Goal: Information Seeking & Learning: Understand process/instructions

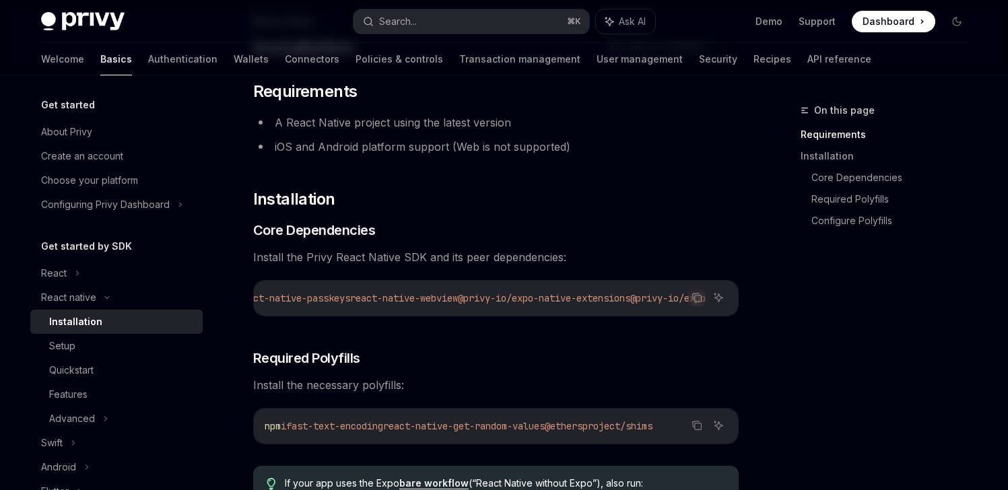
scroll to position [0, 747]
click at [696, 302] on icon "Copy the contents from the code block" at bounding box center [697, 299] width 7 height 7
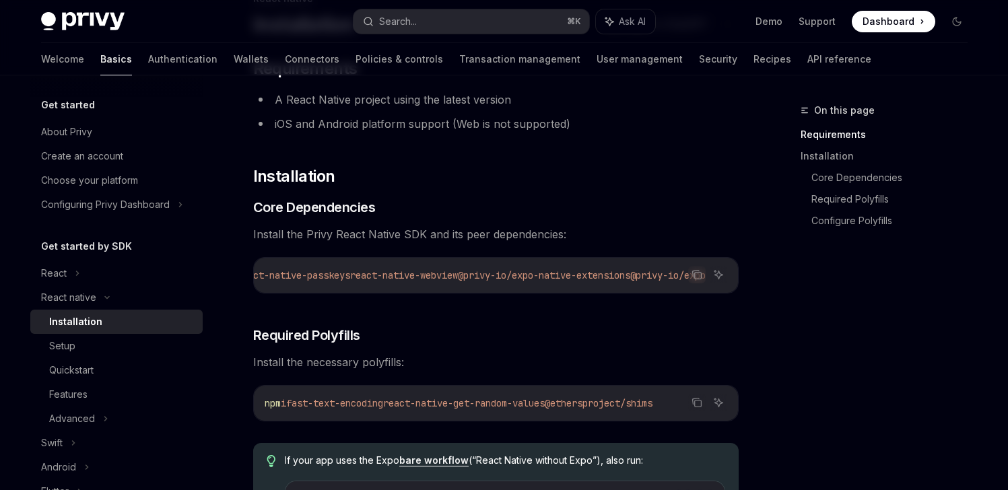
scroll to position [247, 0]
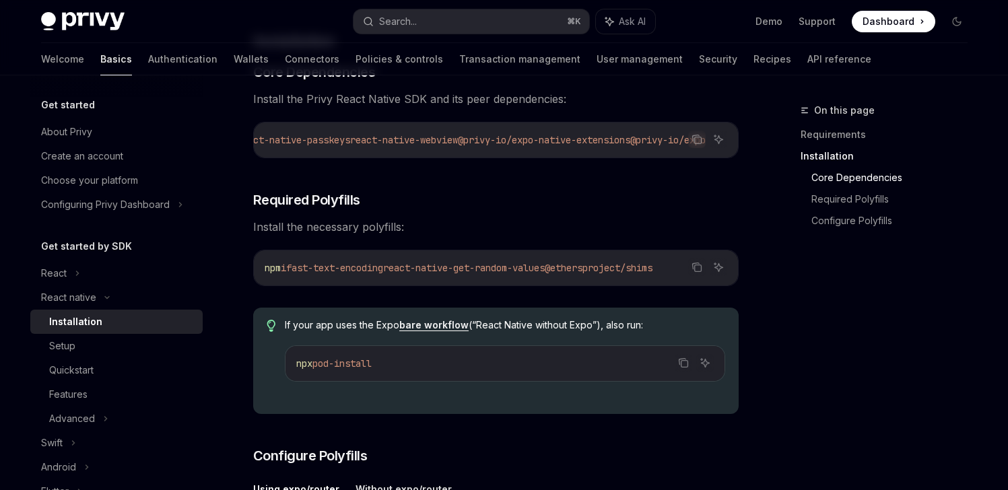
drag, startPoint x: 607, startPoint y: 275, endPoint x: 727, endPoint y: 274, distance: 119.9
click at [727, 274] on div "npm i fast-text-encoding react-native-get-random-values @ethersproject/shims" at bounding box center [496, 268] width 484 height 35
click at [645, 274] on span "@ethersproject/shims" at bounding box center [599, 268] width 108 height 12
drag, startPoint x: 305, startPoint y: 273, endPoint x: 766, endPoint y: 282, distance: 460.7
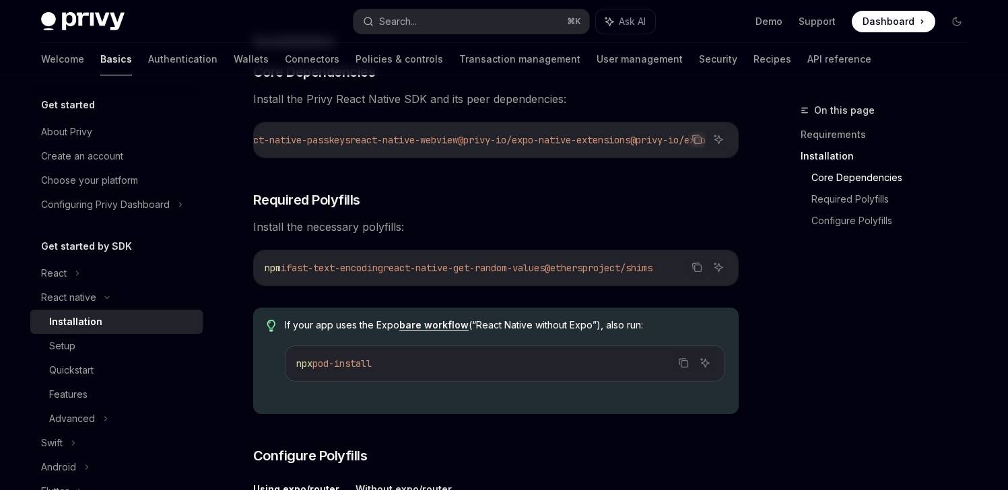
copy span "fast-text-encoding react-native-get-random-values @ethersproject/shims"
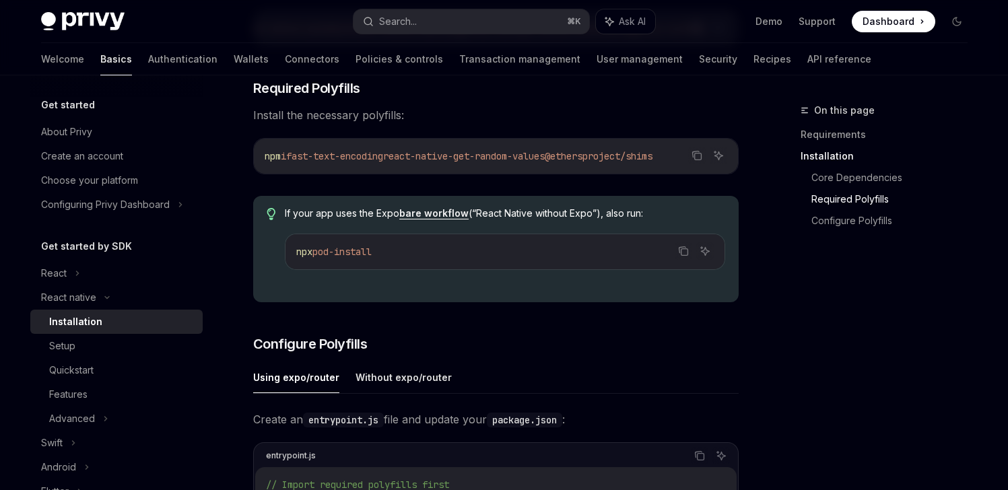
scroll to position [213, 0]
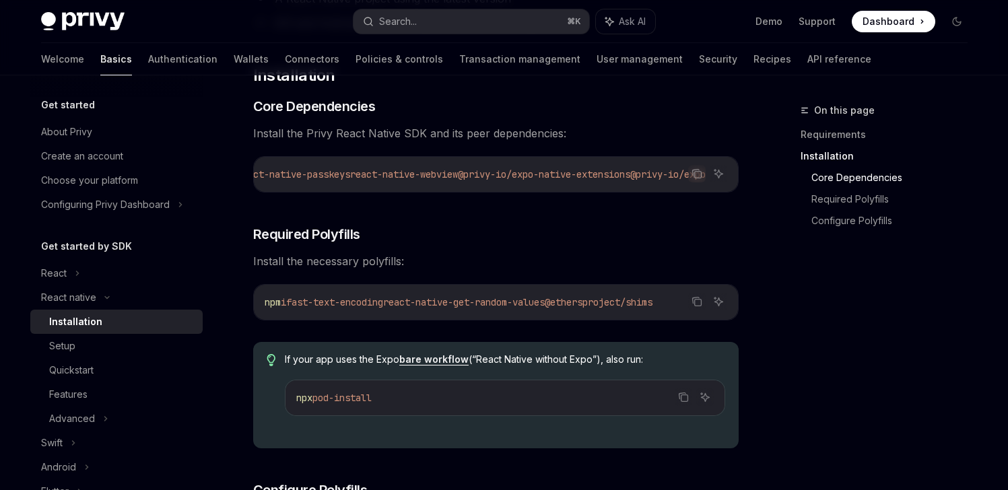
drag, startPoint x: 658, startPoint y: 174, endPoint x: 742, endPoint y: 176, distance: 84.2
click at [701, 173] on icon "Copy the contents from the code block" at bounding box center [697, 175] width 7 height 7
drag, startPoint x: 297, startPoint y: 308, endPoint x: 397, endPoint y: 306, distance: 100.4
click at [383, 306] on span "fast-text-encoding" at bounding box center [334, 302] width 97 height 12
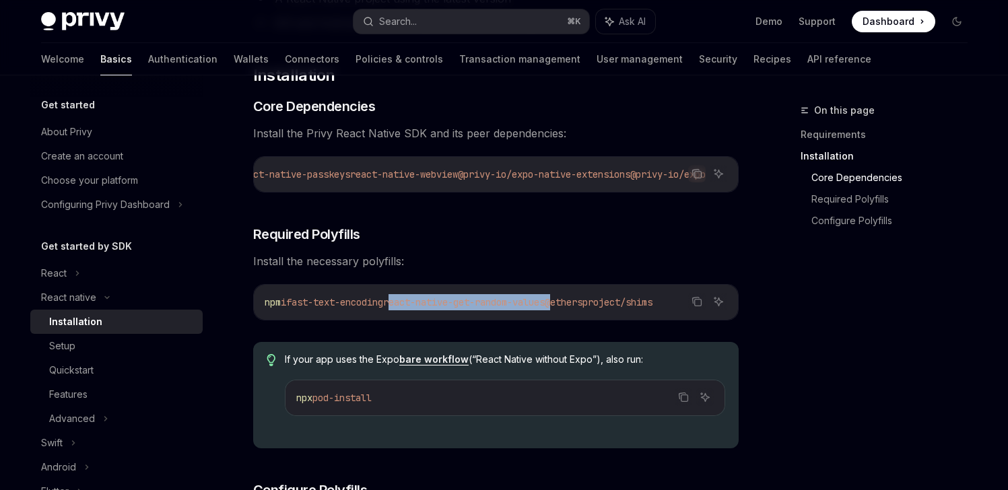
drag, startPoint x: 407, startPoint y: 308, endPoint x: 560, endPoint y: 319, distance: 154.0
click at [578, 308] on span "npm i fast-text-encoding react-native-get-random-values @ethersproject/shims" at bounding box center [459, 302] width 388 height 12
copy span "react-native-get-random-values"
drag, startPoint x: 298, startPoint y: 306, endPoint x: 399, endPoint y: 311, distance: 101.8
click at [383, 308] on span "fast-text-encoding" at bounding box center [334, 302] width 97 height 12
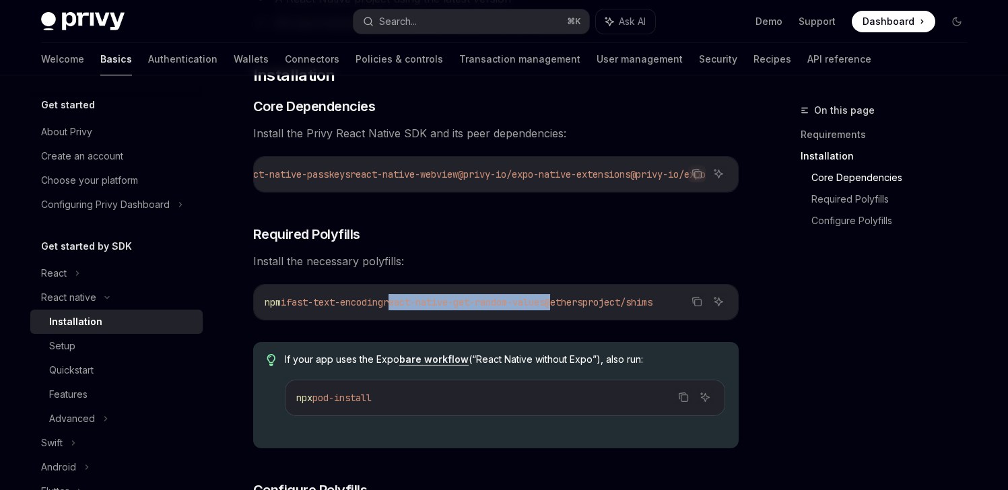
copy span "fast-text-encoding"
drag, startPoint x: 585, startPoint y: 307, endPoint x: 749, endPoint y: 312, distance: 165.0
copy span "@ethersproject/shims"
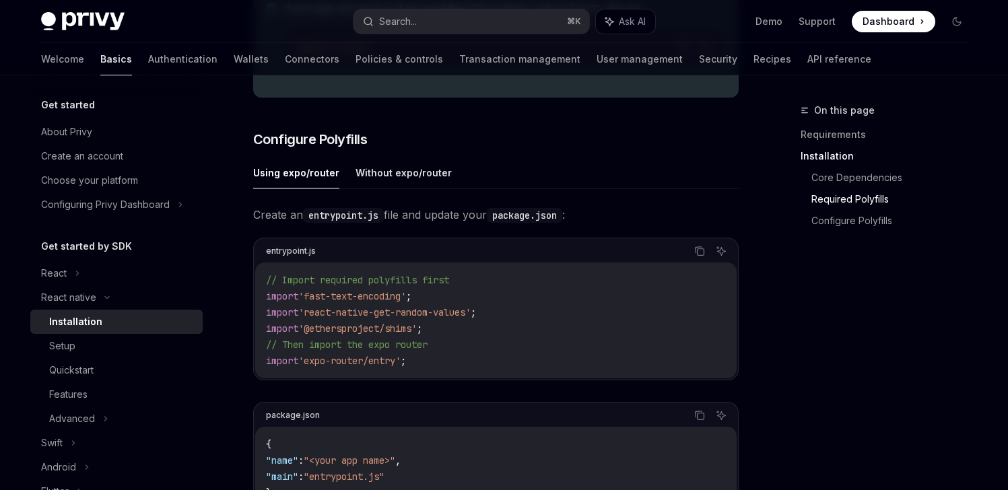
scroll to position [571, 0]
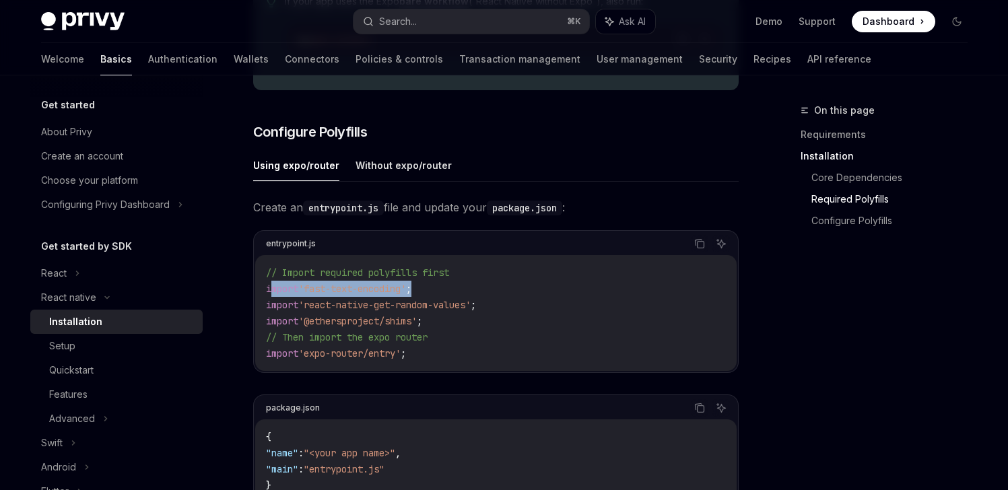
drag, startPoint x: 388, startPoint y: 296, endPoint x: 273, endPoint y: 296, distance: 114.5
click at [273, 296] on code "// Import required polyfills first import 'fast-text-encoding' ; import 'react-…" at bounding box center [496, 313] width 460 height 97
click at [422, 327] on span ";" at bounding box center [419, 321] width 5 height 12
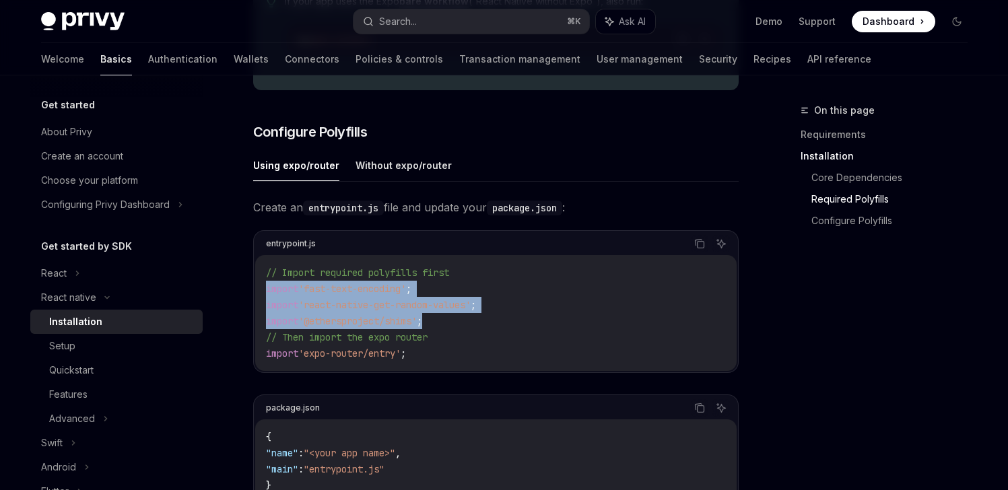
drag, startPoint x: 438, startPoint y: 326, endPoint x: 235, endPoint y: 296, distance: 204.8
click at [235, 296] on div "React native Installation OpenAI Open in ChatGPT OpenAI Open in ChatGPT ​ Requi…" at bounding box center [369, 247] width 743 height 1432
copy code "import 'fast-text-encoding' ; import 'react-native-get-random-values' ; import …"
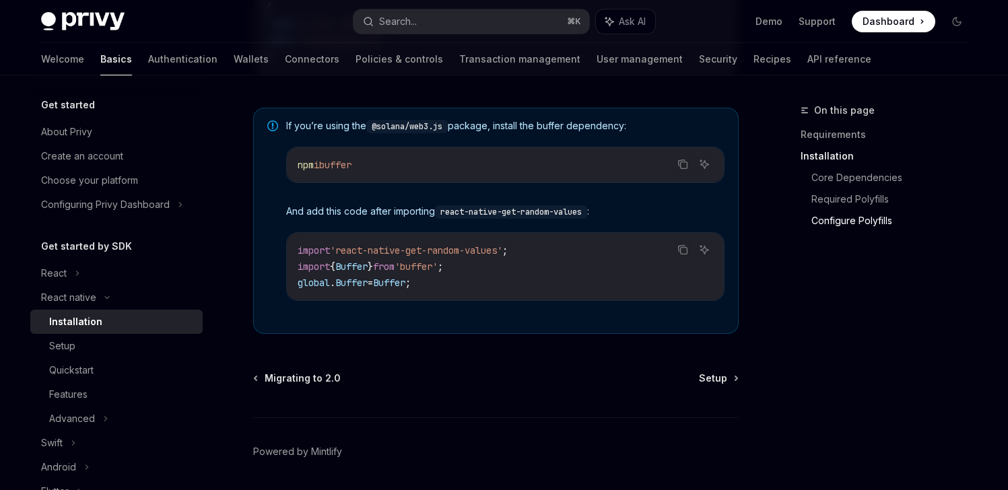
scroll to position [984, 0]
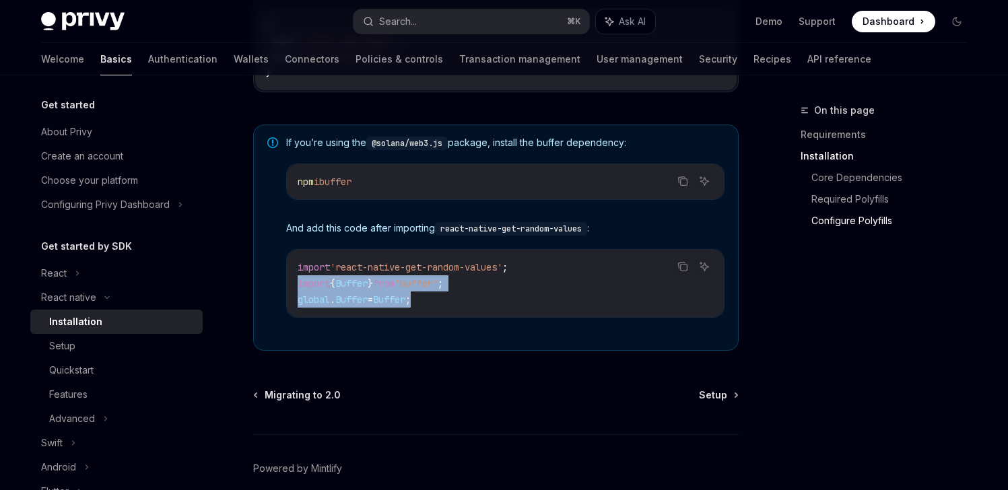
drag, startPoint x: 437, startPoint y: 304, endPoint x: 285, endPoint y: 294, distance: 152.5
click at [285, 294] on div "If you’re using the @solana/web3.js package, install the buffer dependency: Cop…" at bounding box center [496, 238] width 486 height 226
copy code "import { Buffer } from 'buffer' ; global . Buffer = Buffer ;"
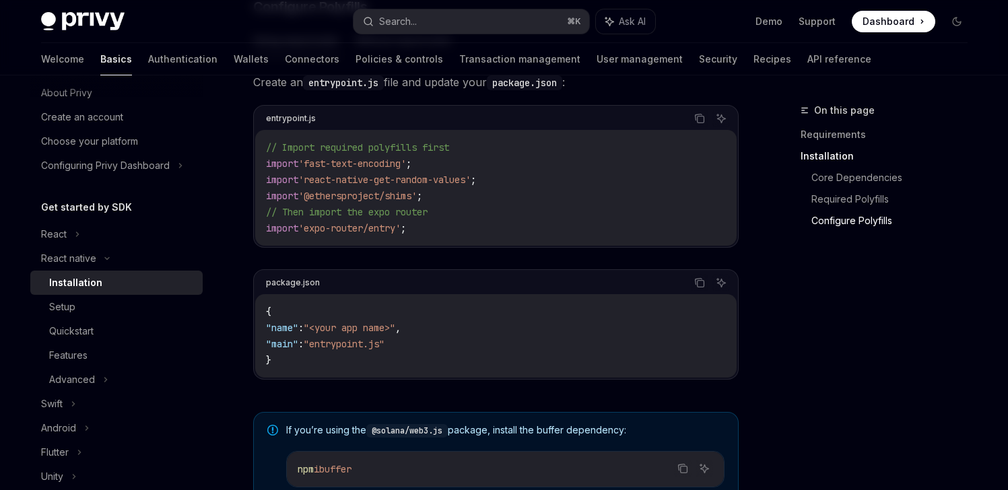
scroll to position [696, 0]
click at [699, 125] on icon "Copy the contents from the code block" at bounding box center [699, 119] width 11 height 11
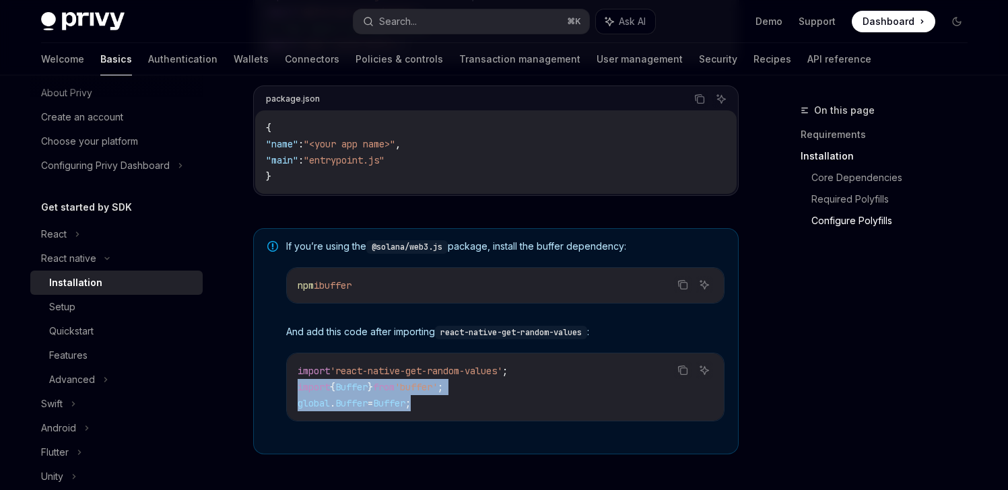
scroll to position [885, 0]
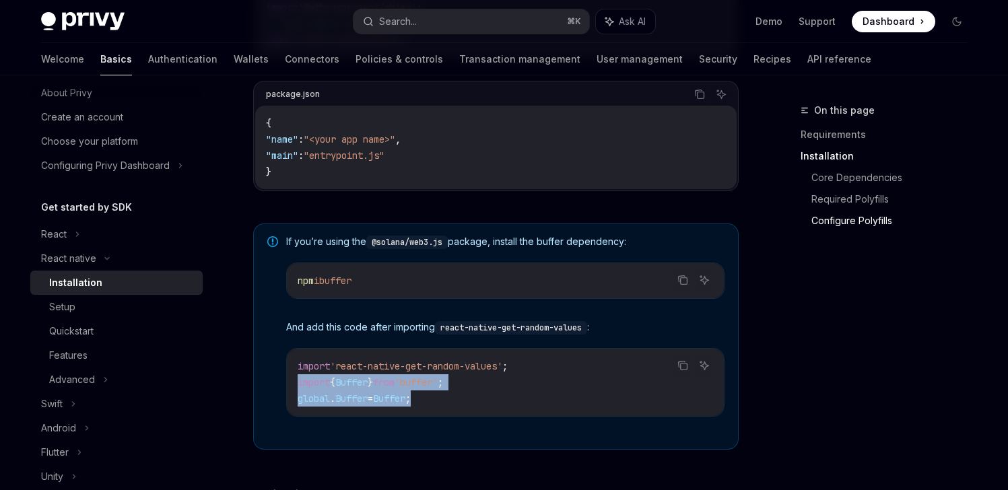
click at [459, 399] on code "import 'react-native-get-random-values' ; import { Buffer } from 'buffer' ; glo…" at bounding box center [505, 382] width 415 height 48
drag, startPoint x: 432, startPoint y: 406, endPoint x: 289, endPoint y: 376, distance: 146.6
click at [289, 376] on div "import 'react-native-get-random-values' ; import { Buffer } from 'buffer' ; glo…" at bounding box center [505, 382] width 437 height 67
copy code "import 'react-native-get-random-values' ; import { Buffer } from 'buffer' ; glo…"
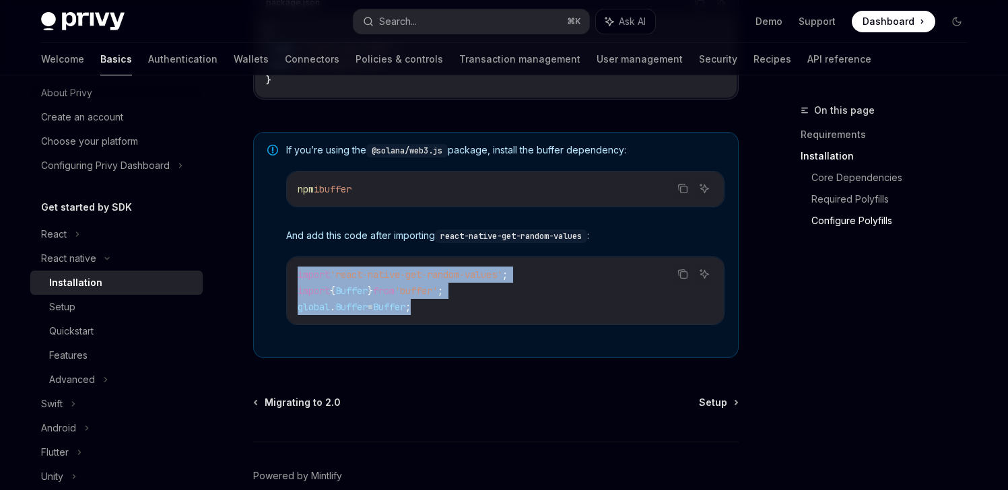
scroll to position [1049, 0]
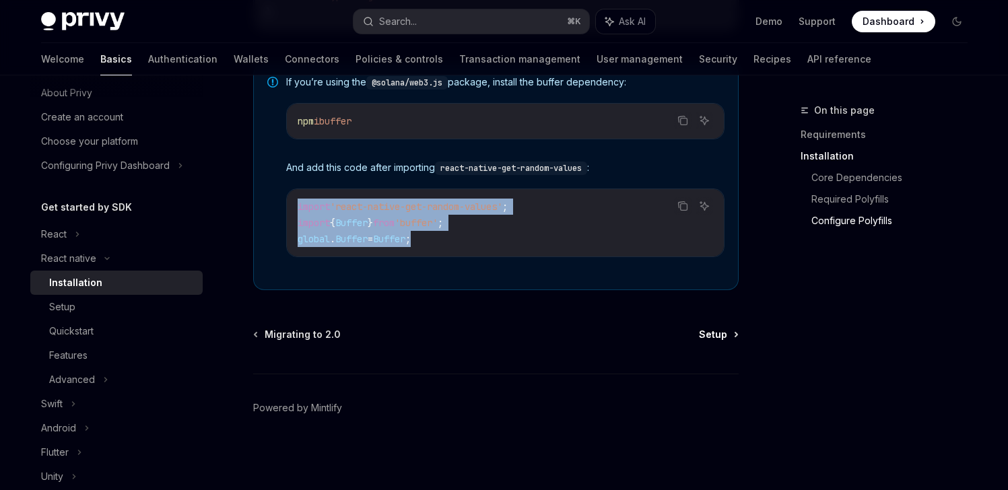
click at [702, 337] on span "Setup" at bounding box center [713, 334] width 28 height 13
type textarea "*"
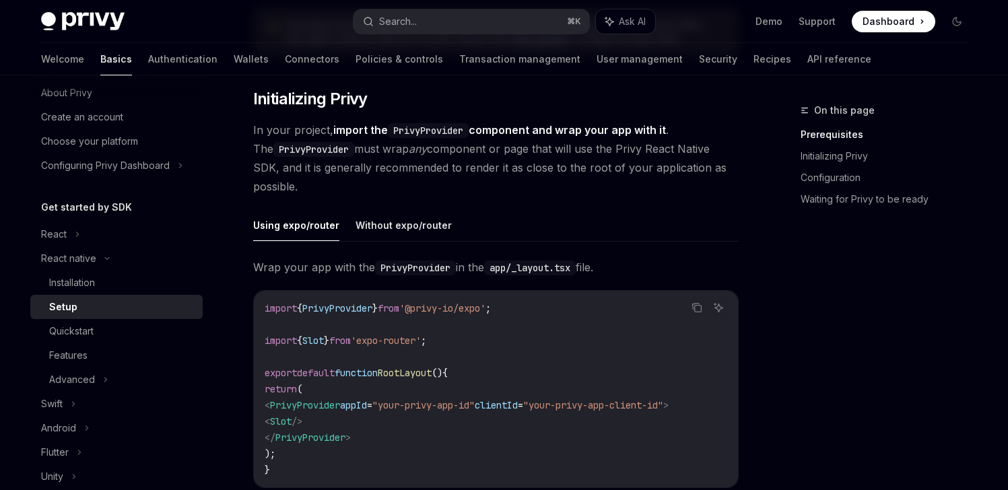
scroll to position [250, 0]
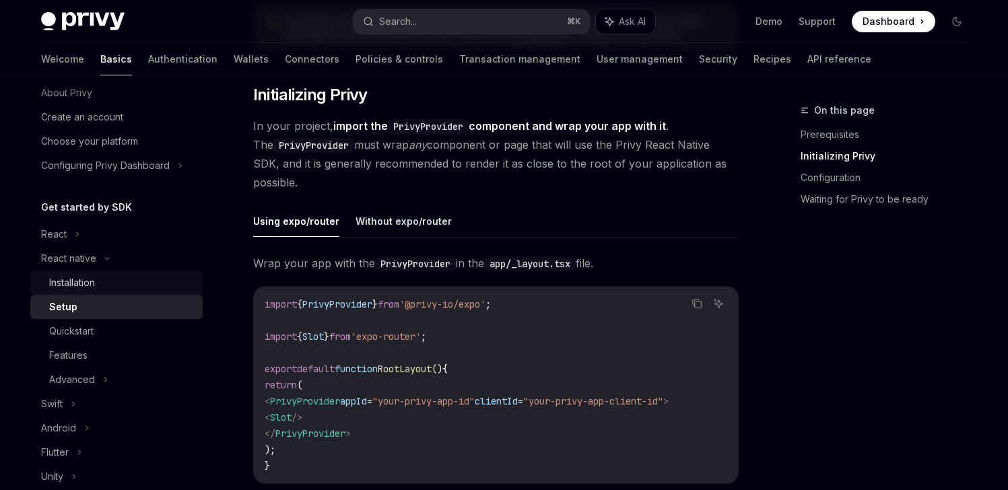
click at [71, 280] on div "Installation" at bounding box center [72, 283] width 46 height 16
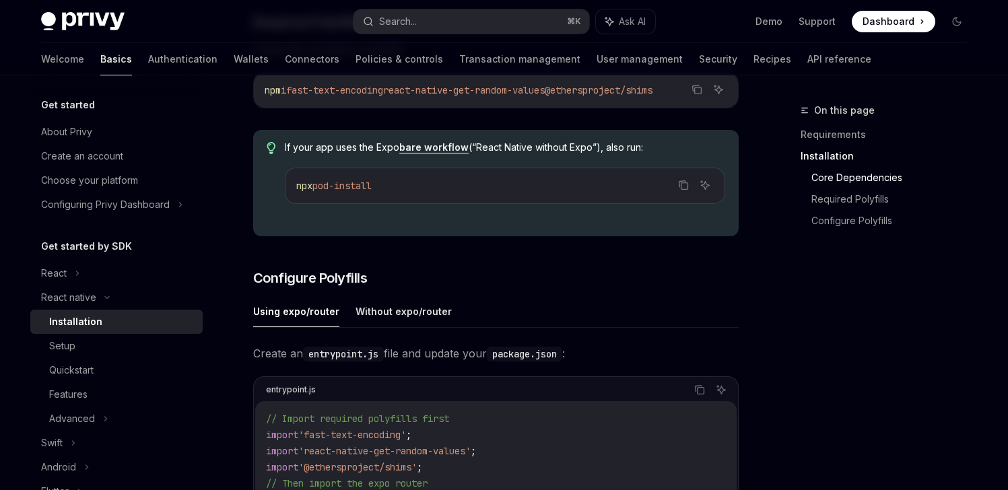
scroll to position [506, 0]
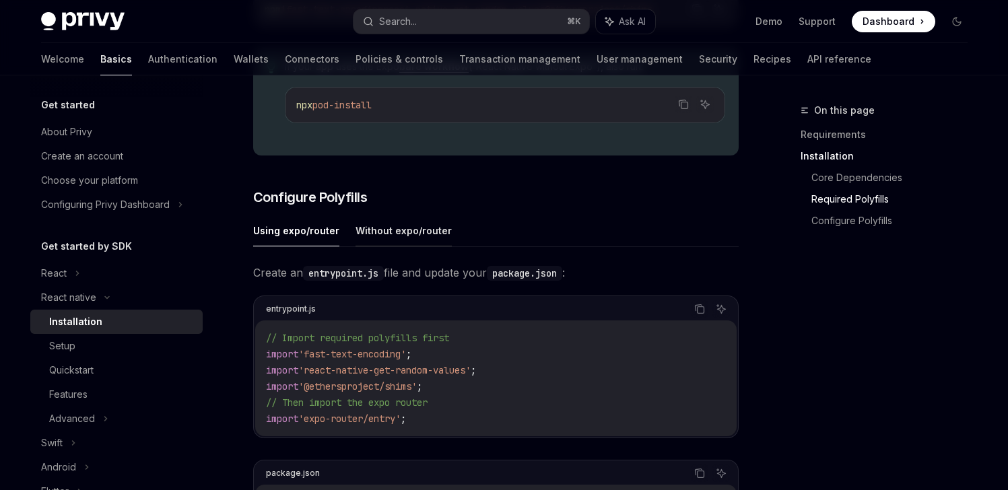
click at [390, 232] on button "Without expo/router" at bounding box center [404, 231] width 96 height 32
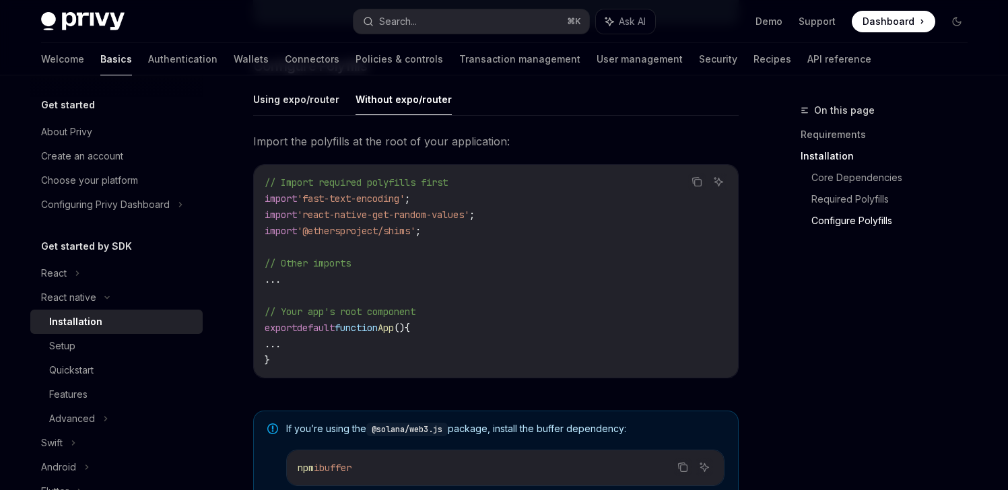
scroll to position [630, 0]
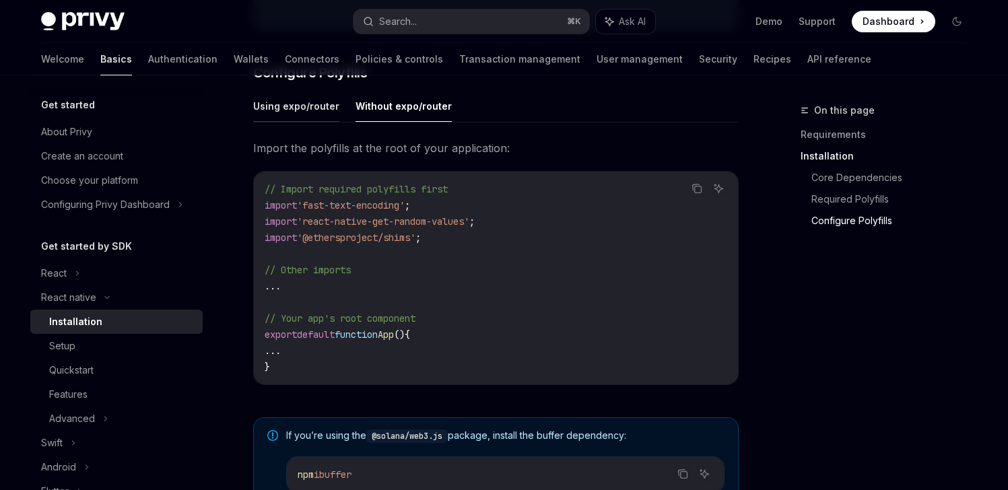
click at [286, 110] on button "Using expo/router" at bounding box center [296, 106] width 86 height 32
type textarea "*"
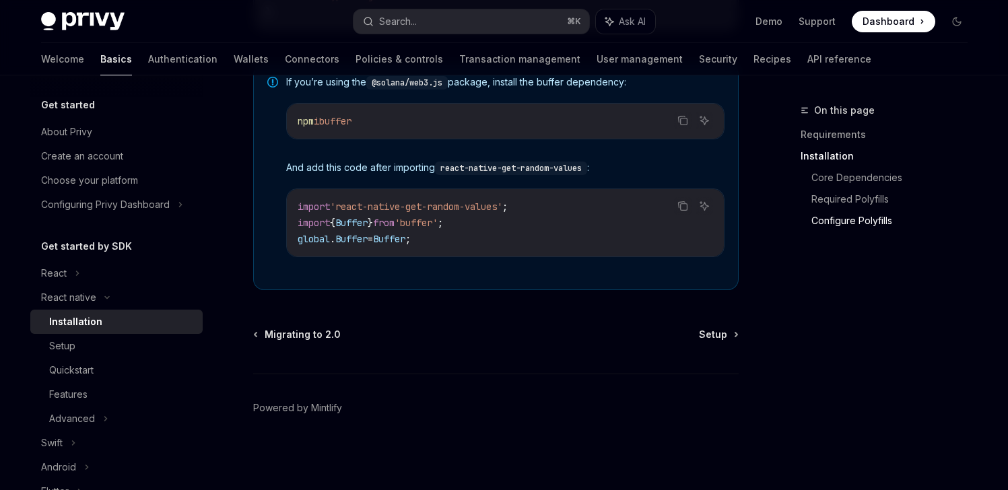
scroll to position [1046, 0]
